Goal: Obtain resource: Download file/media

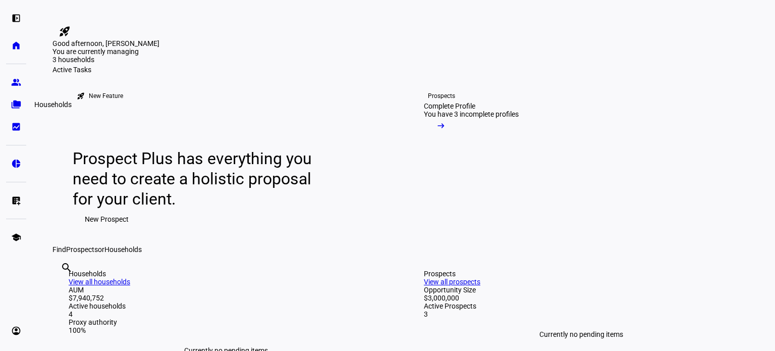
click at [14, 104] on eth-mat-symbol "folder_copy" at bounding box center [16, 104] width 10 height 10
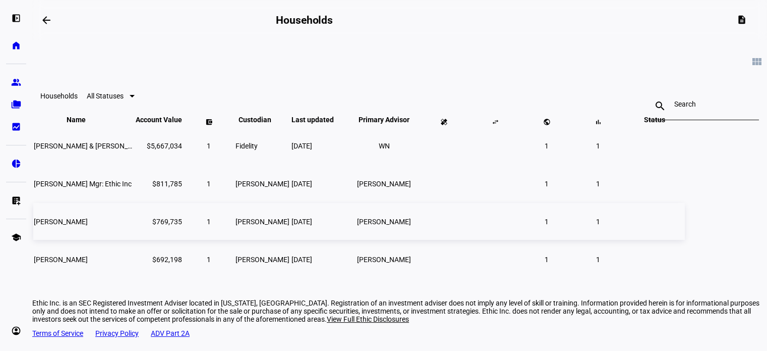
click at [88, 225] on span "[PERSON_NAME]" at bounding box center [61, 221] width 54 height 8
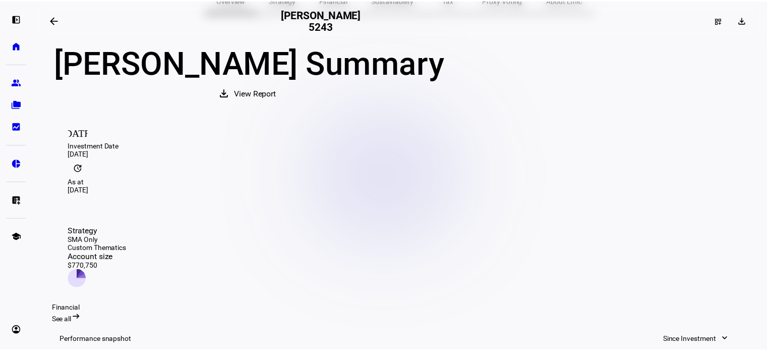
scroll to position [50, 0]
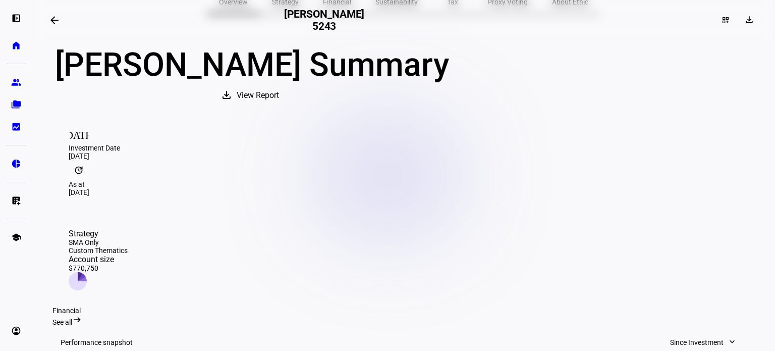
click at [279, 104] on span "View Report" at bounding box center [258, 95] width 42 height 24
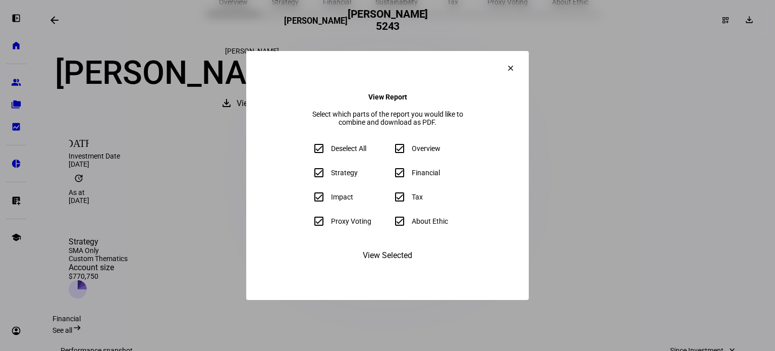
click at [380, 267] on span "View Selected" at bounding box center [387, 255] width 49 height 24
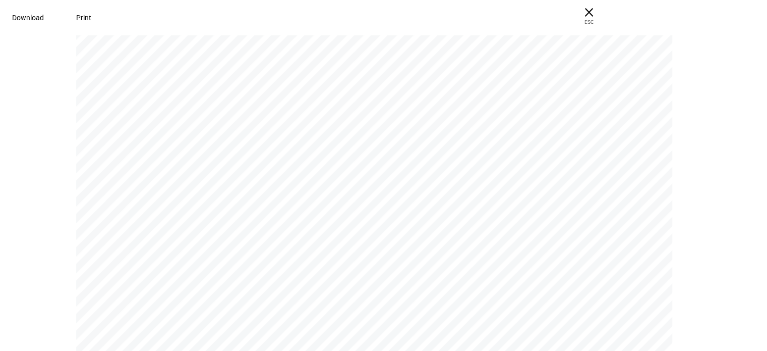
scroll to position [5196, 0]
click at [44, 14] on span "Download" at bounding box center [28, 18] width 32 height 8
